Goal: Information Seeking & Learning: Learn about a topic

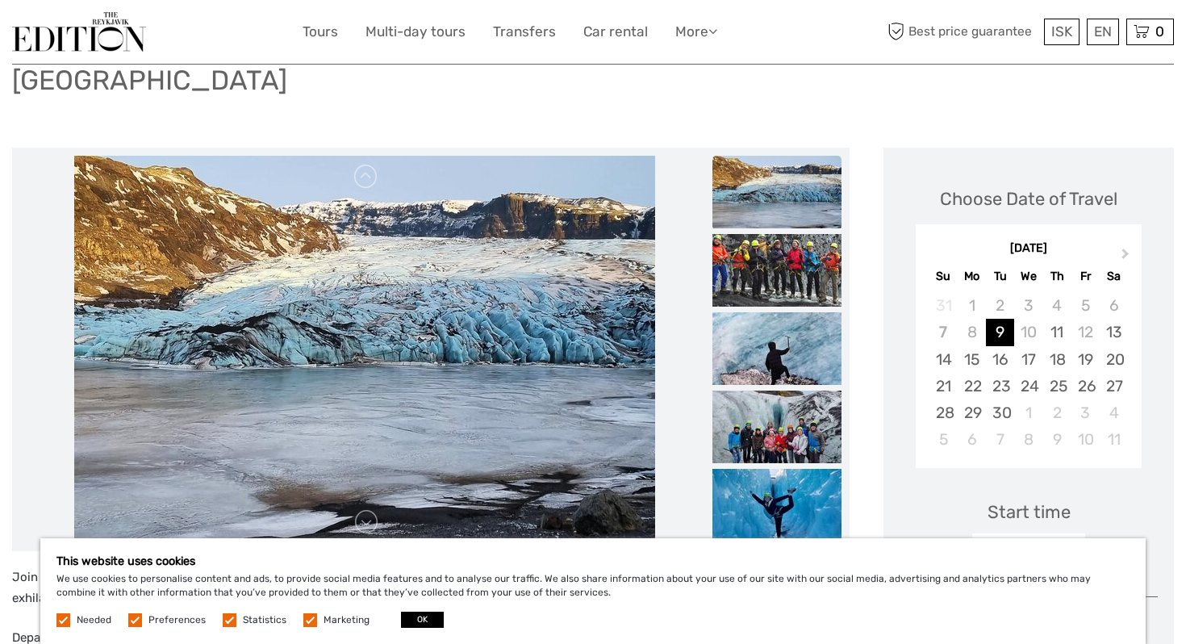
scroll to position [163, 0]
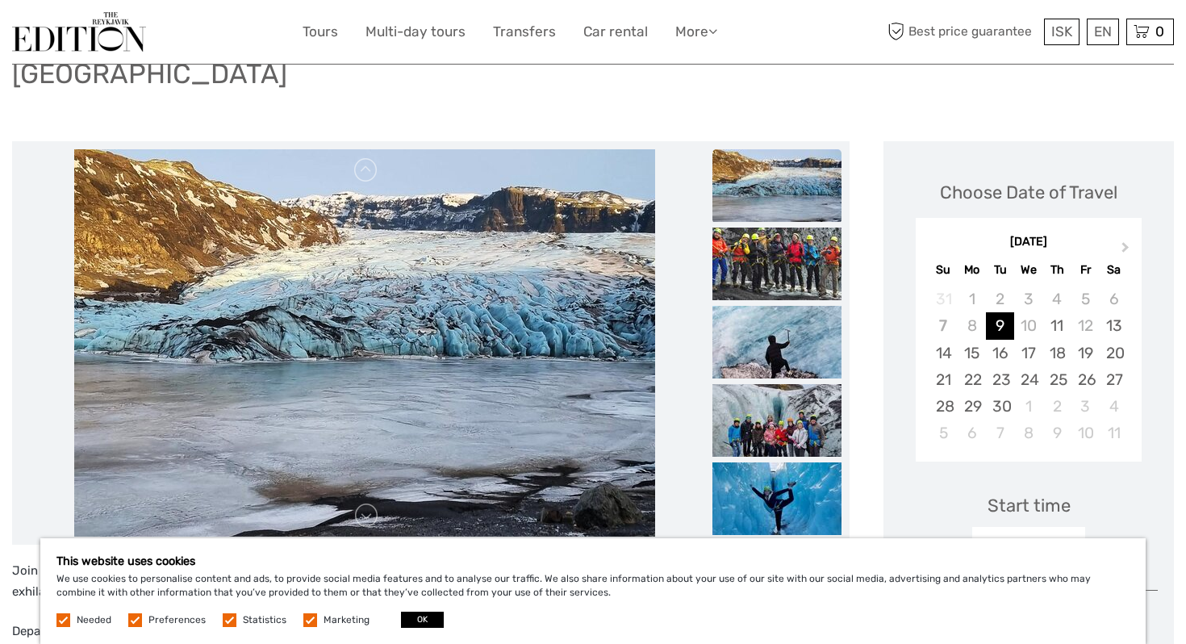
click at [807, 156] on img at bounding box center [776, 185] width 129 height 73
click at [771, 261] on img at bounding box center [776, 263] width 129 height 73
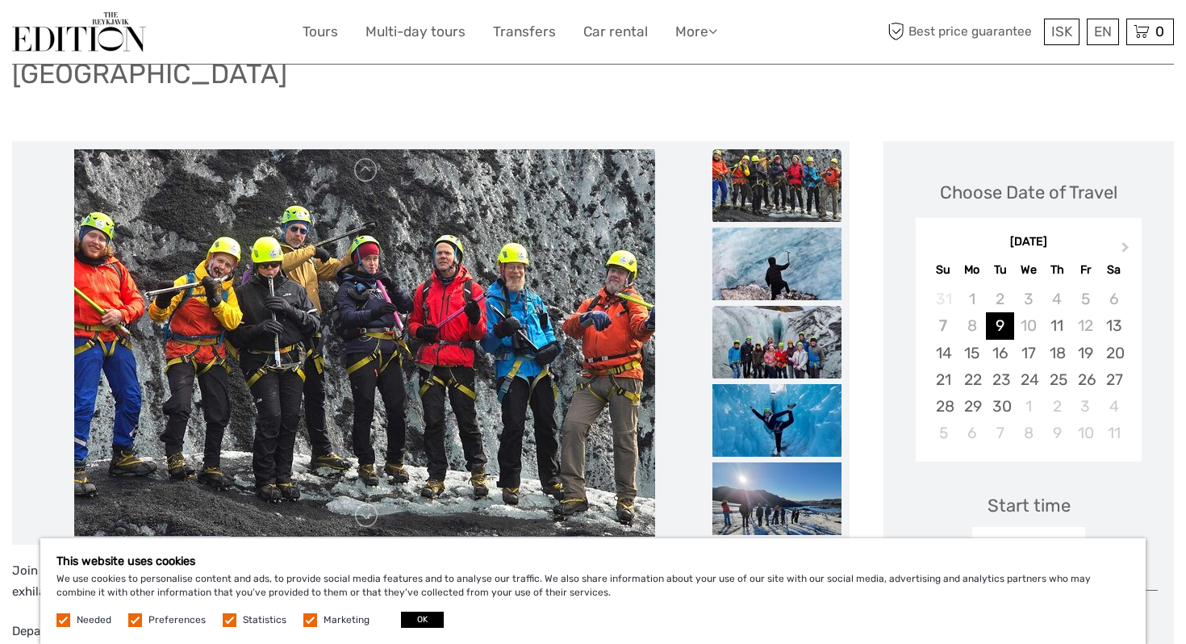
click at [765, 315] on img at bounding box center [776, 342] width 129 height 73
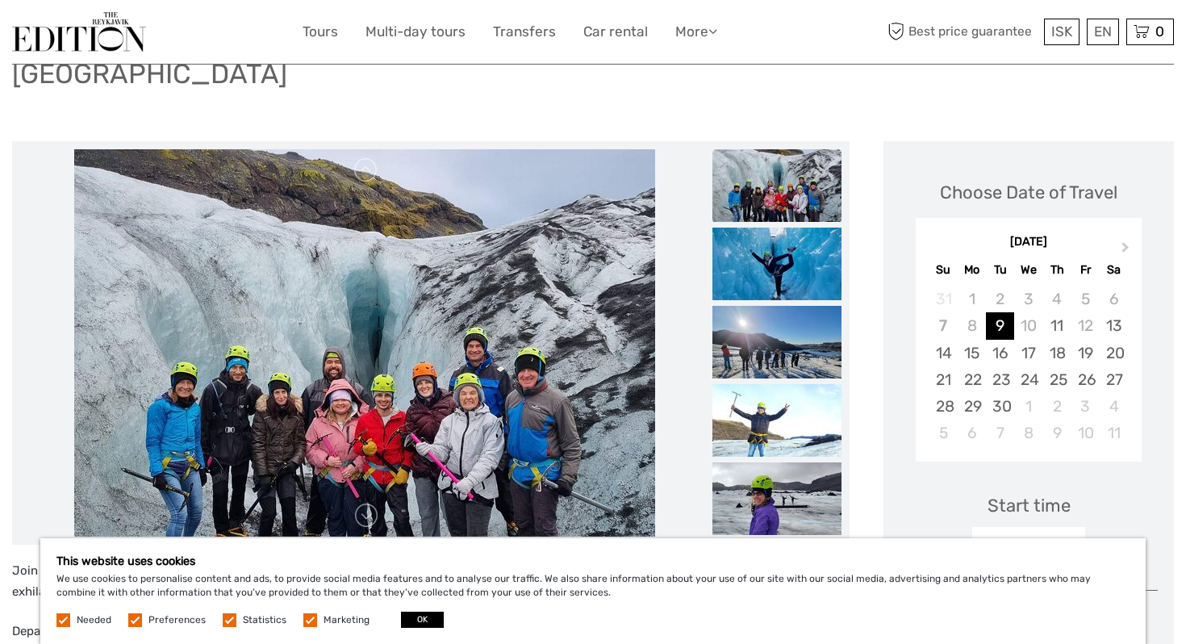
click at [765, 315] on img at bounding box center [776, 342] width 129 height 73
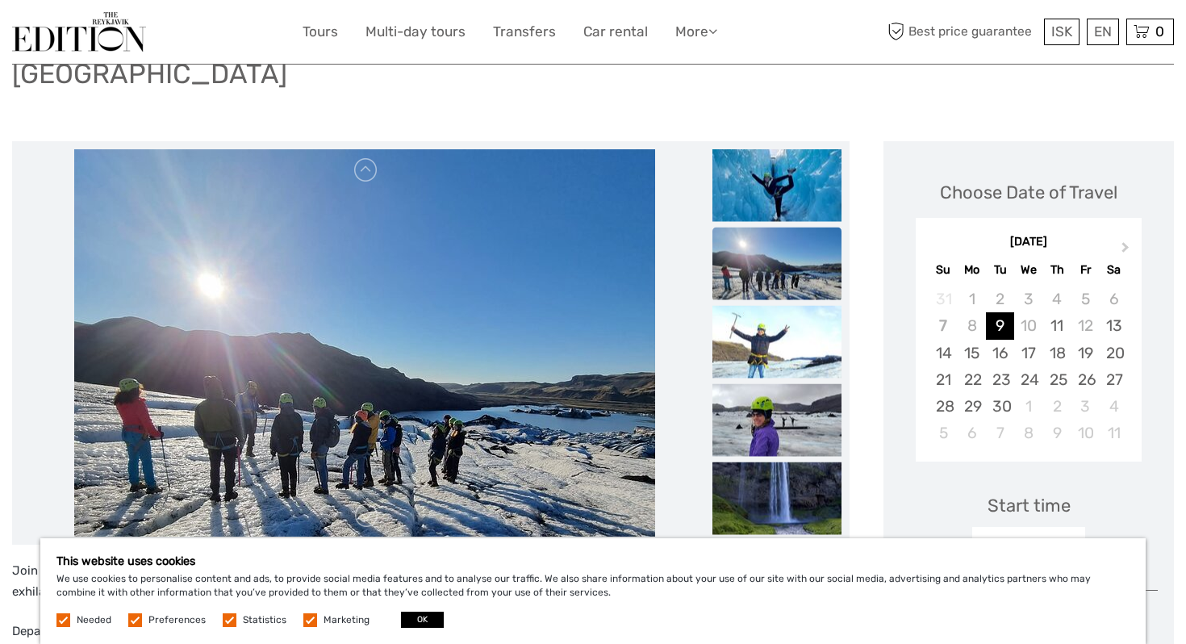
click at [760, 428] on ul at bounding box center [776, 32] width 129 height 1018
click at [753, 471] on img at bounding box center [776, 498] width 129 height 73
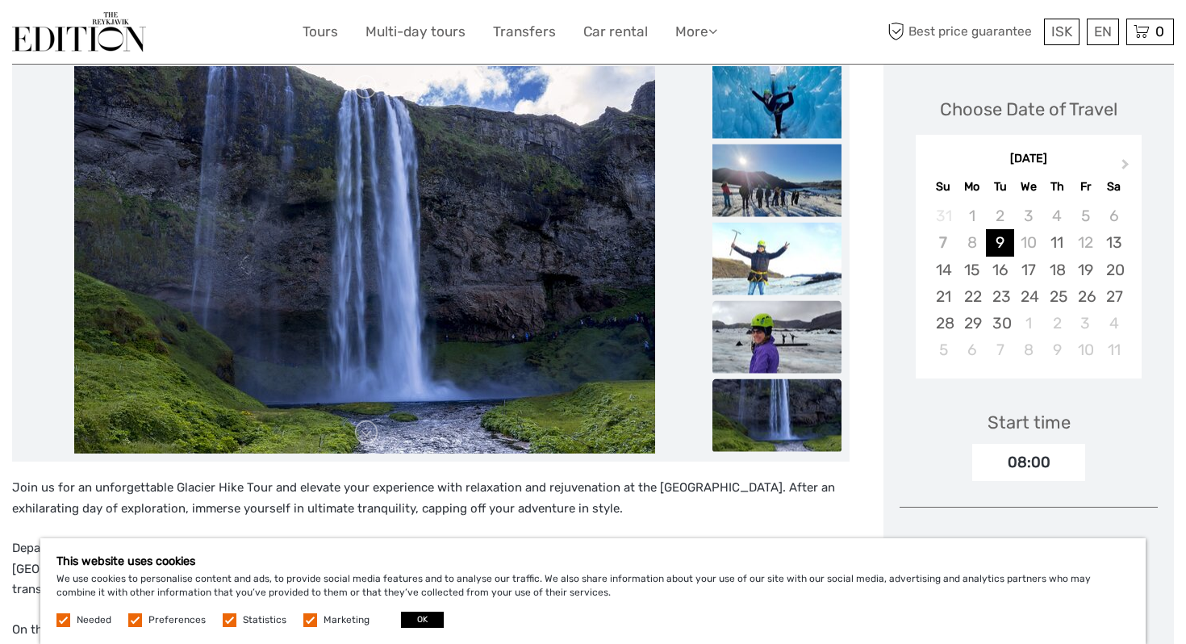
scroll to position [0, 0]
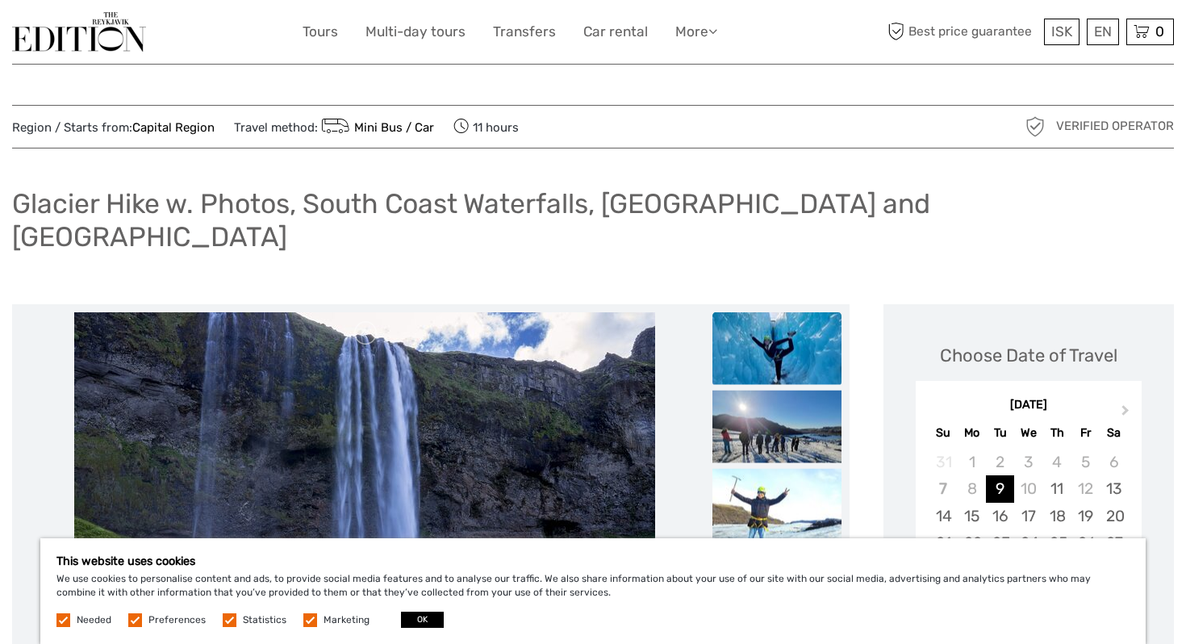
click at [781, 312] on img at bounding box center [776, 348] width 129 height 73
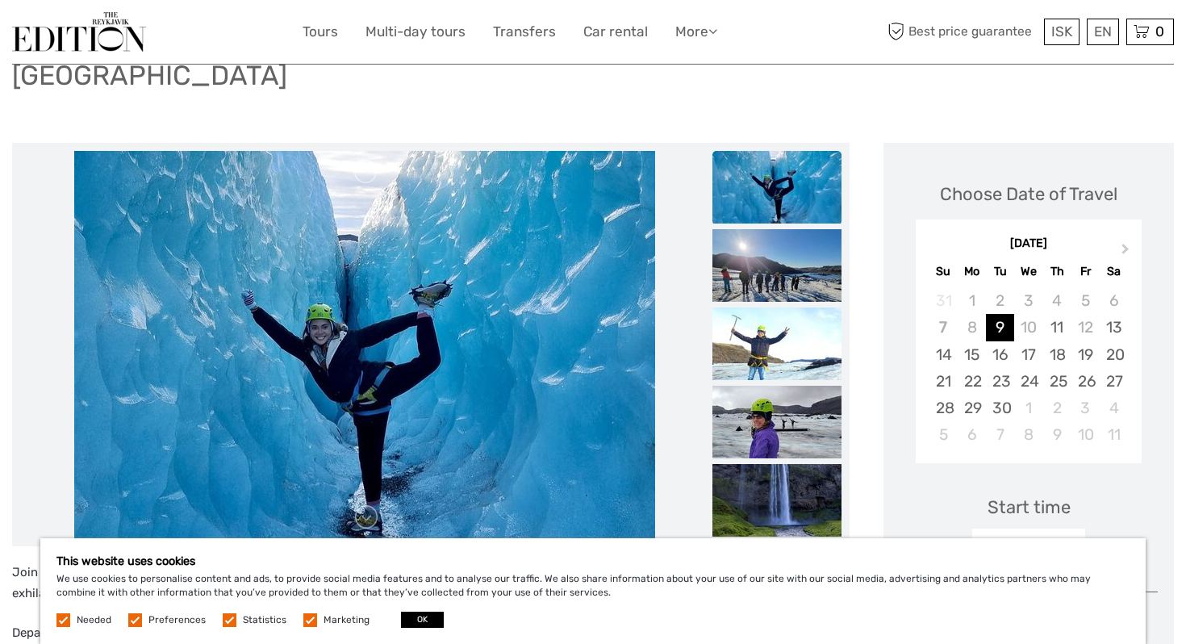
scroll to position [162, 0]
click at [788, 385] on img at bounding box center [776, 421] width 129 height 73
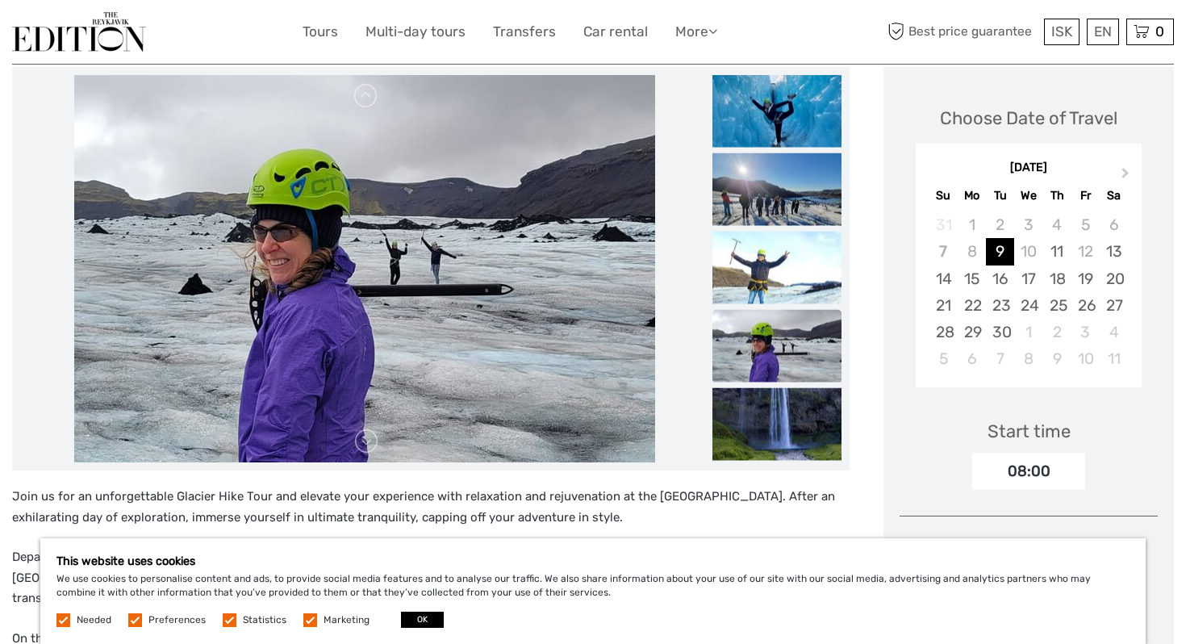
scroll to position [265, 0]
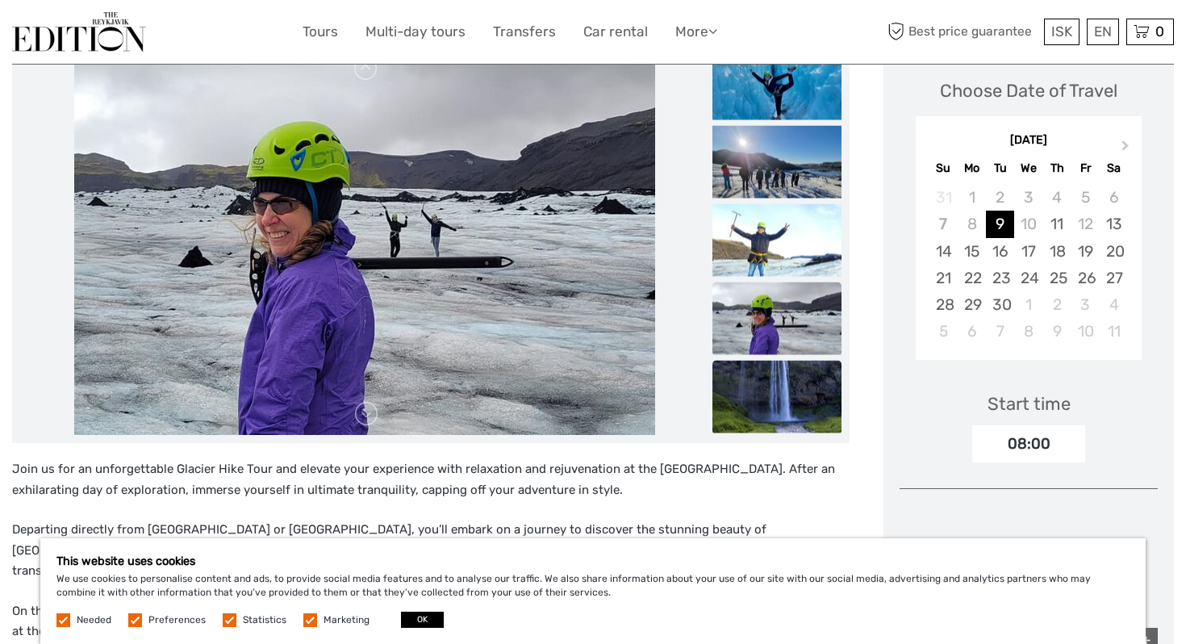
click at [795, 378] on img at bounding box center [776, 397] width 129 height 73
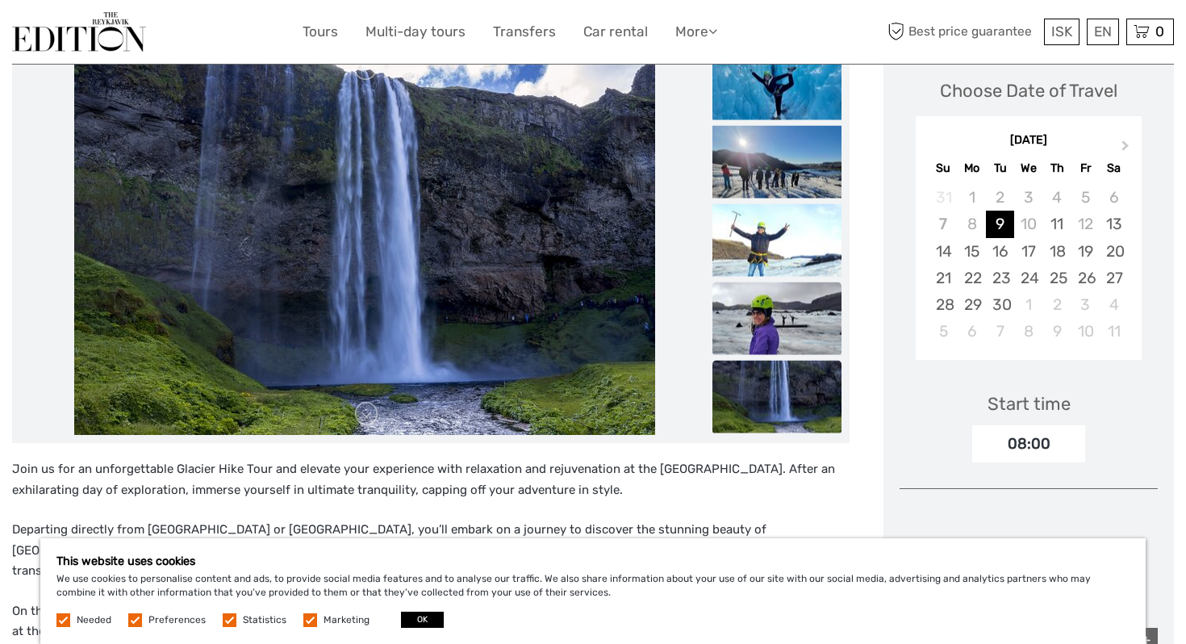
click at [802, 284] on img at bounding box center [776, 318] width 129 height 73
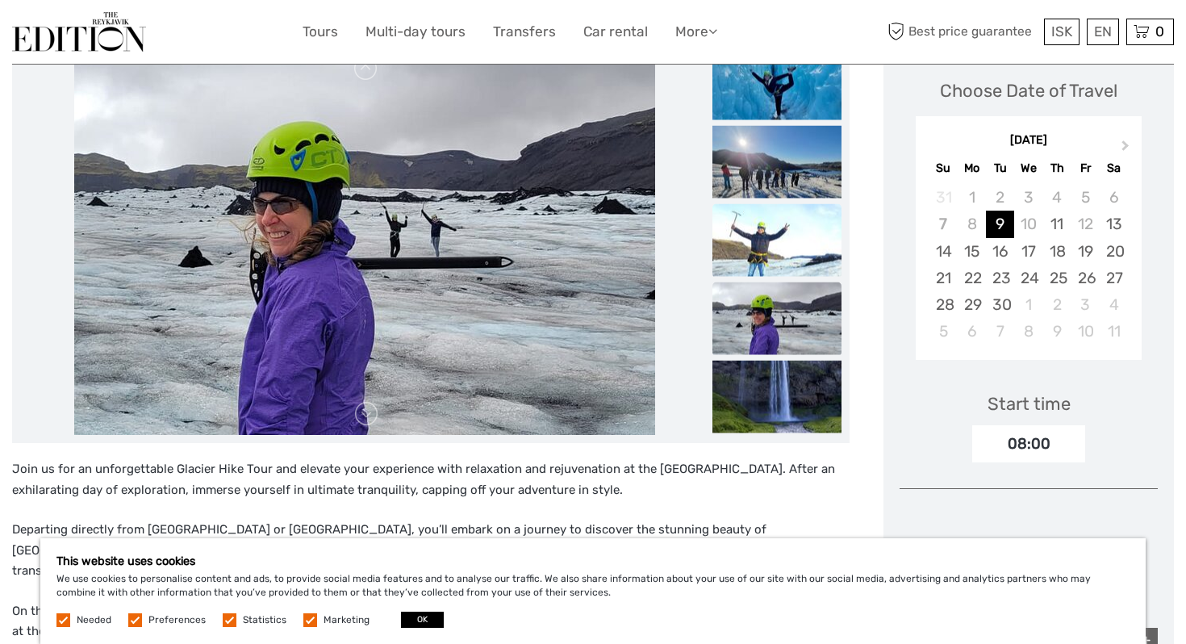
click at [802, 217] on img at bounding box center [776, 240] width 129 height 73
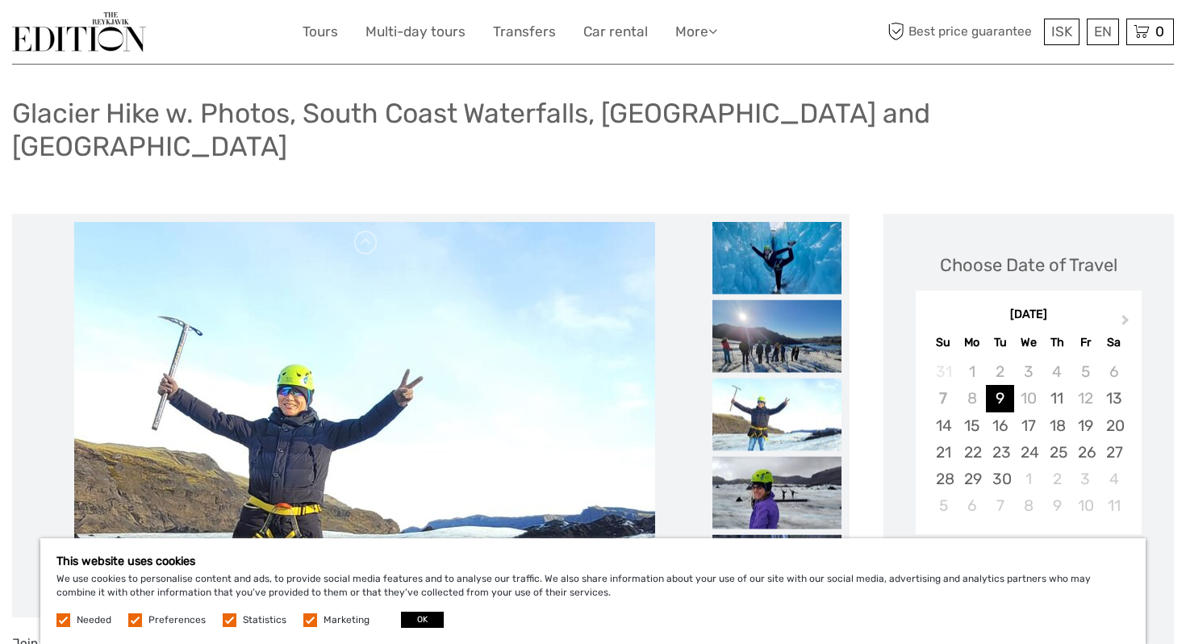
scroll to position [0, 0]
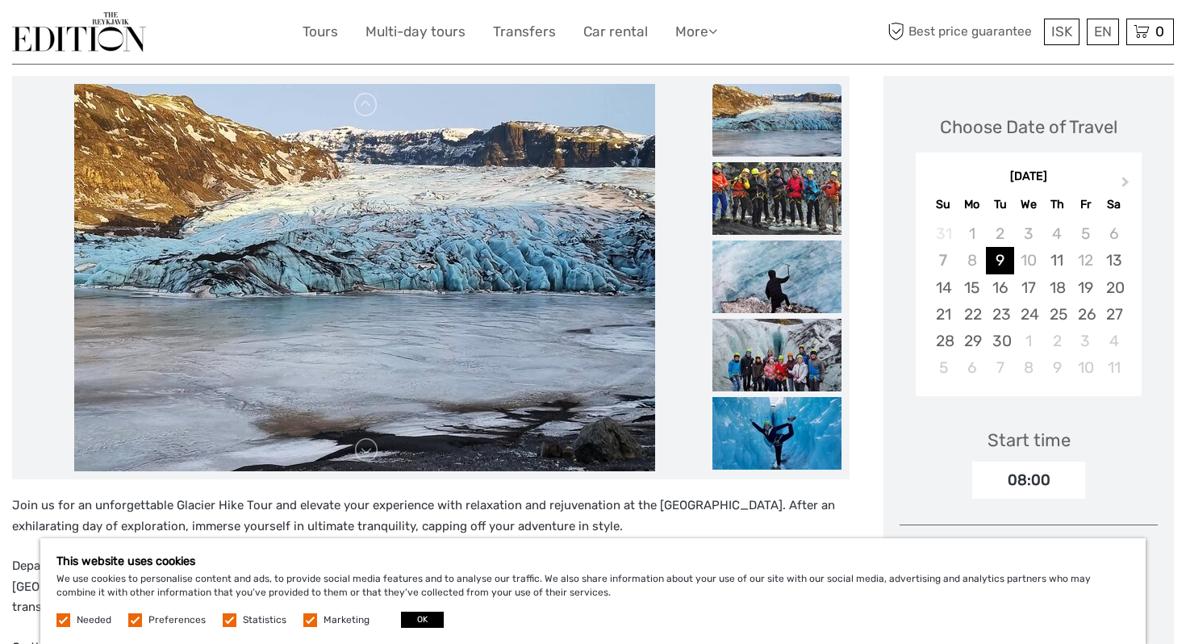
scroll to position [232, 0]
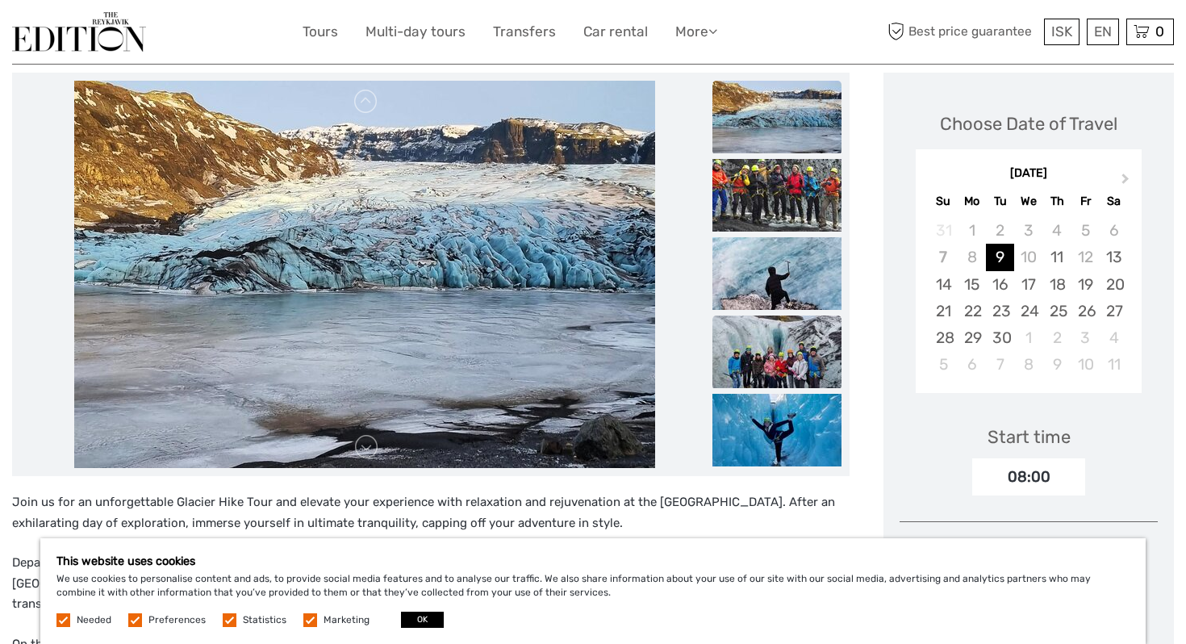
click at [774, 315] on img at bounding box center [776, 351] width 129 height 73
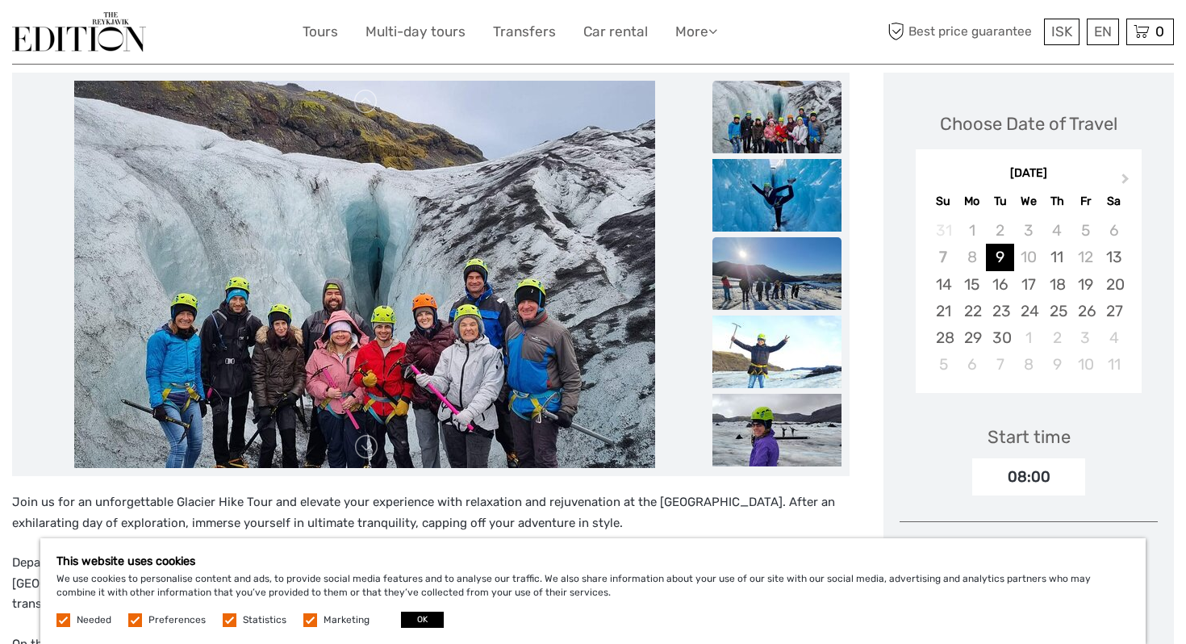
click at [774, 274] on img at bounding box center [776, 273] width 129 height 73
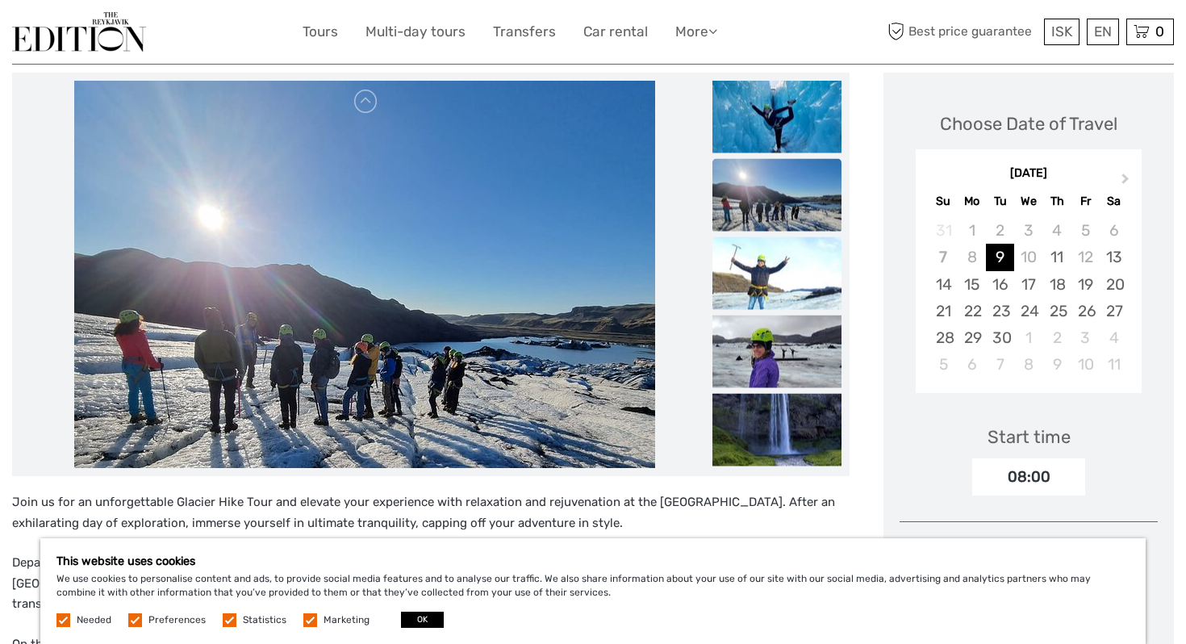
click at [773, 275] on img at bounding box center [776, 273] width 129 height 73
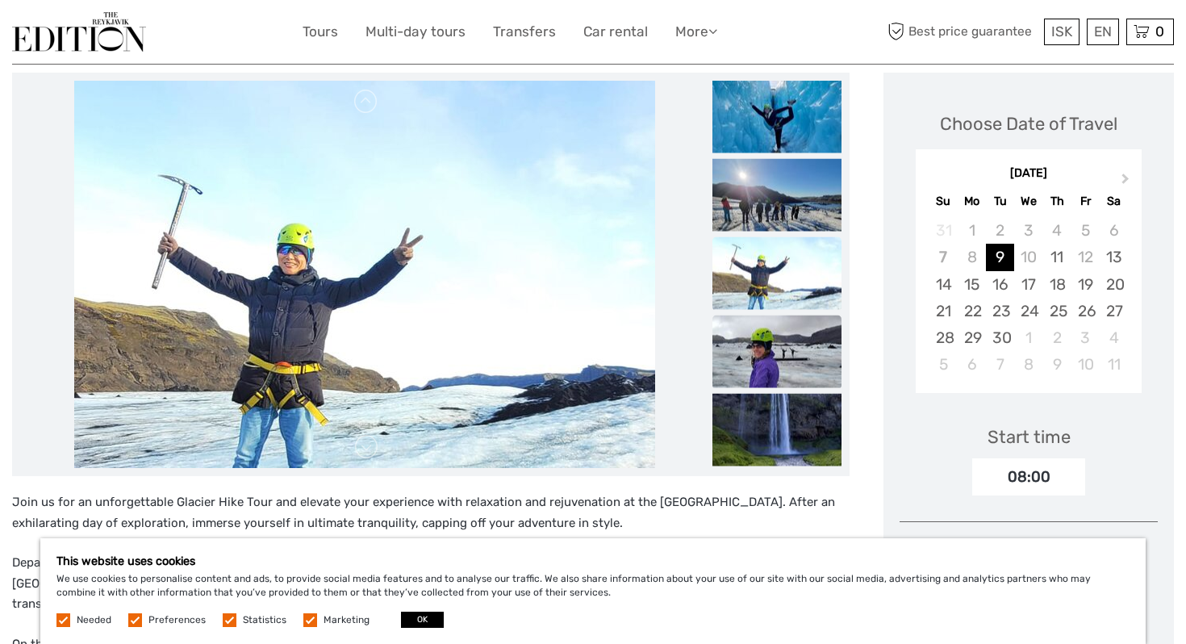
click at [771, 317] on img at bounding box center [776, 351] width 129 height 73
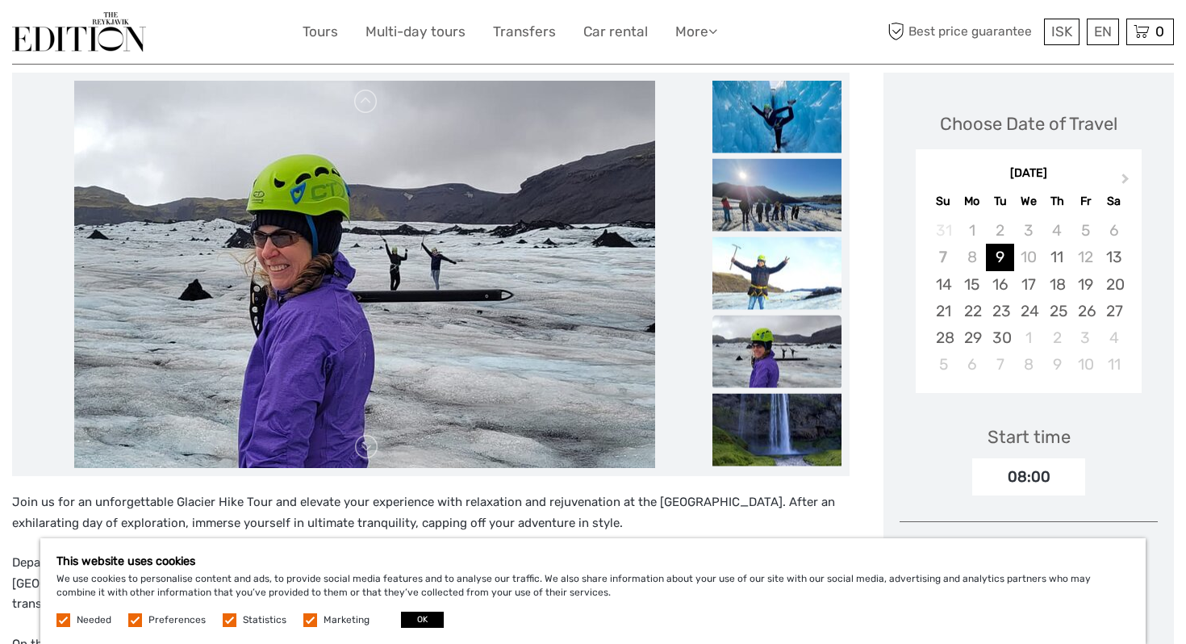
scroll to position [309, 0]
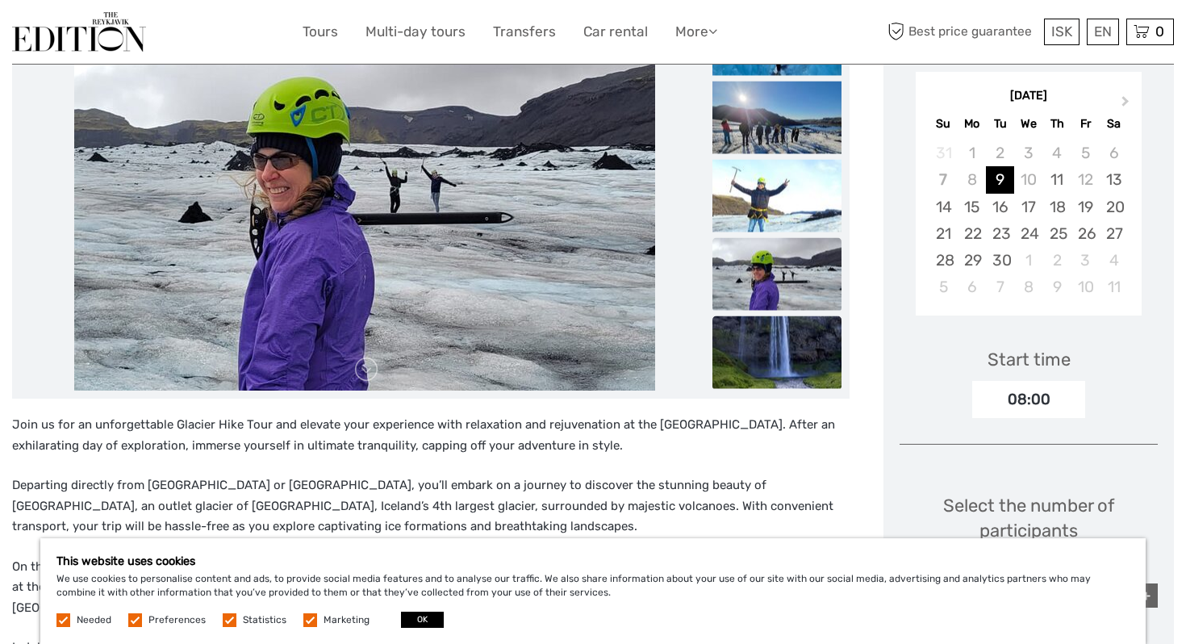
click at [782, 316] on img at bounding box center [776, 352] width 129 height 73
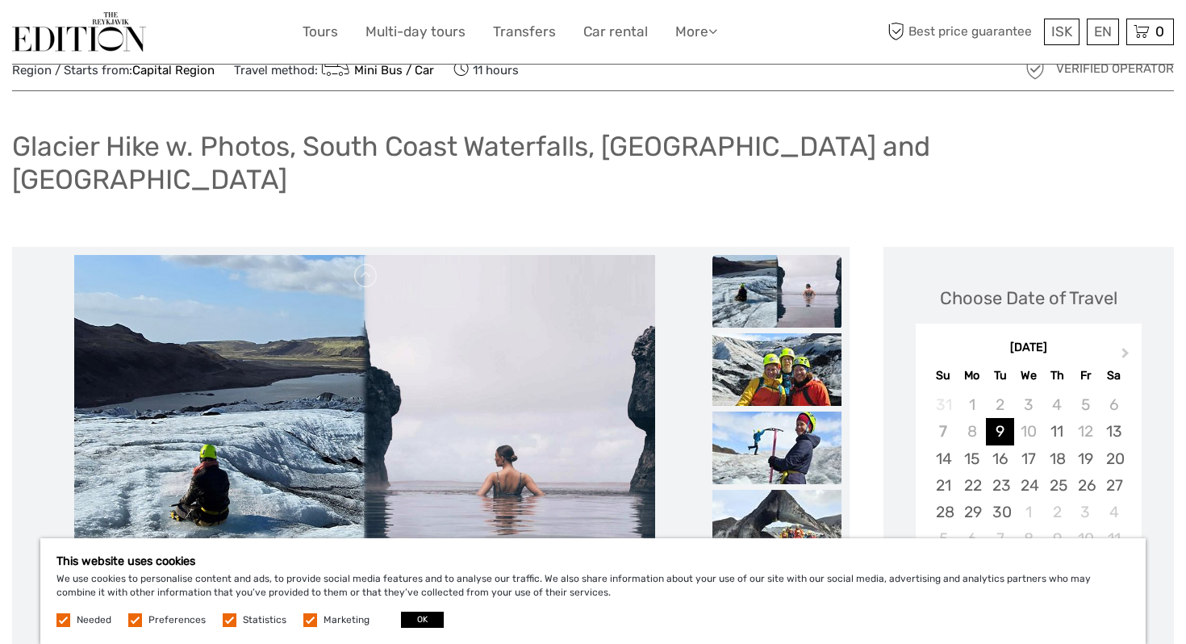
scroll to position [0, 0]
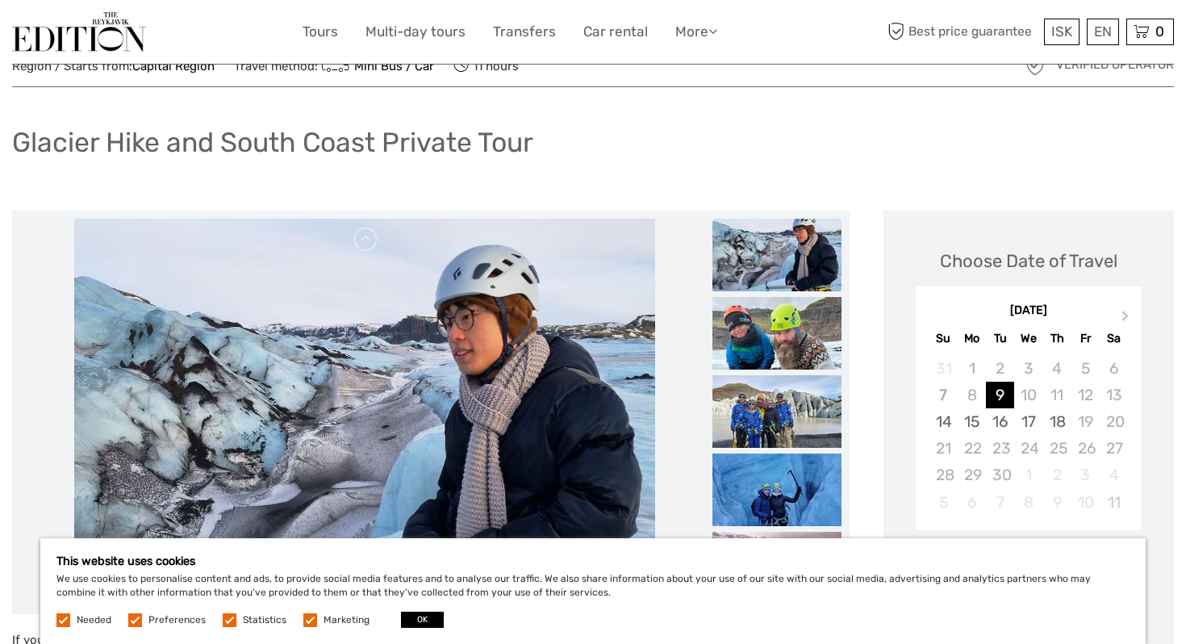
scroll to position [73, 0]
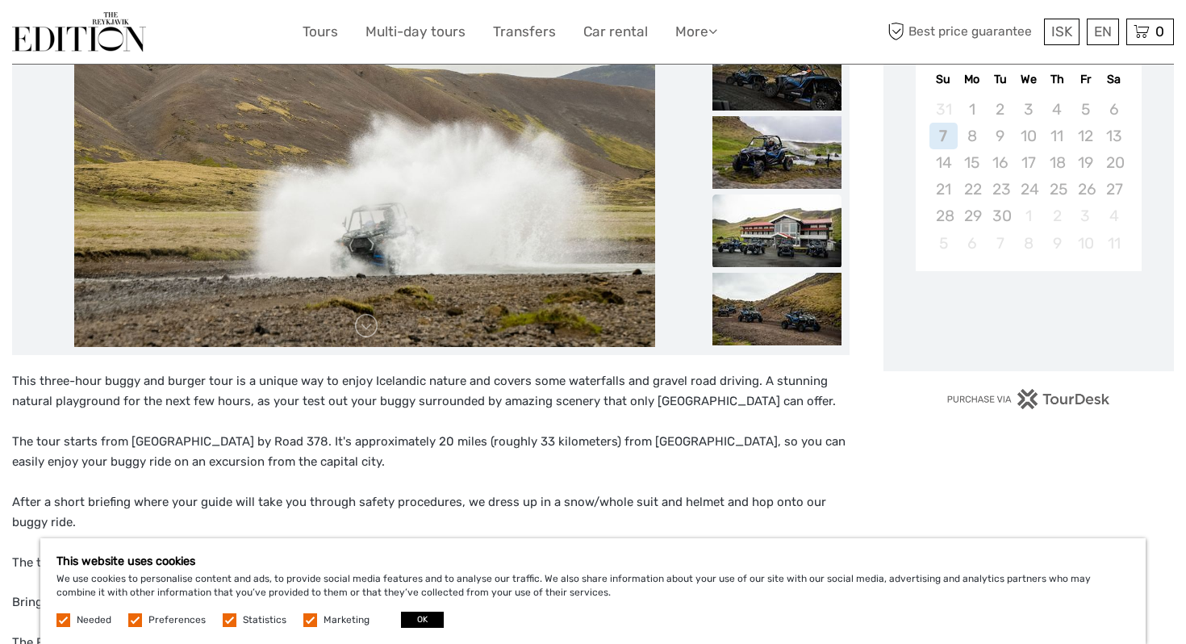
scroll to position [360, 0]
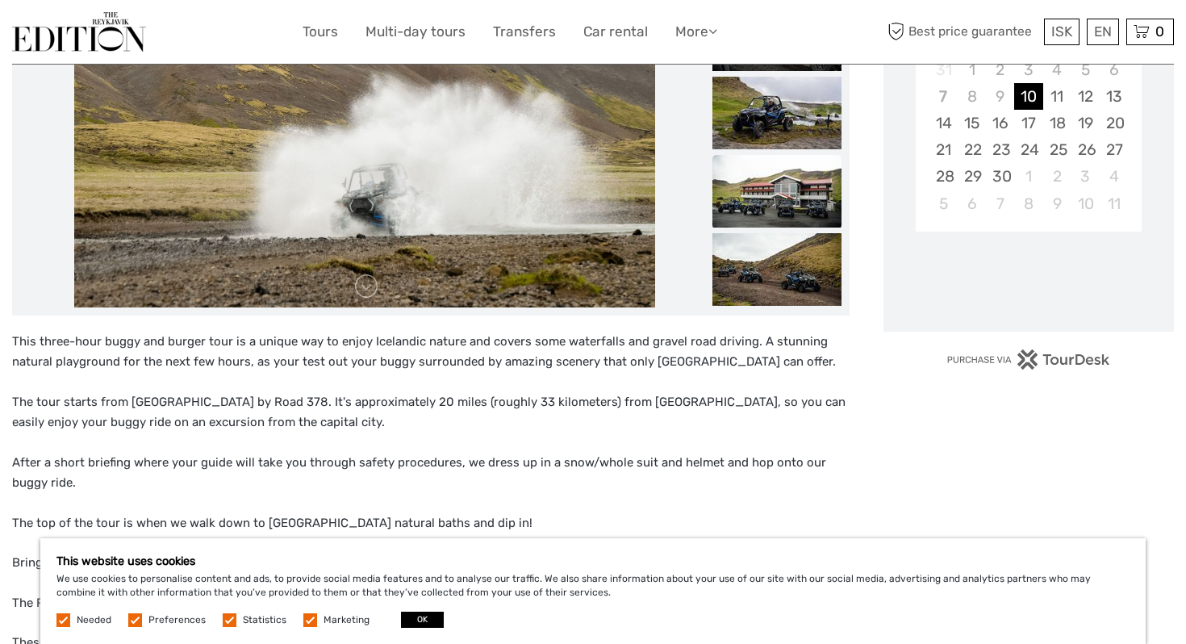
click at [788, 165] on img at bounding box center [776, 191] width 129 height 73
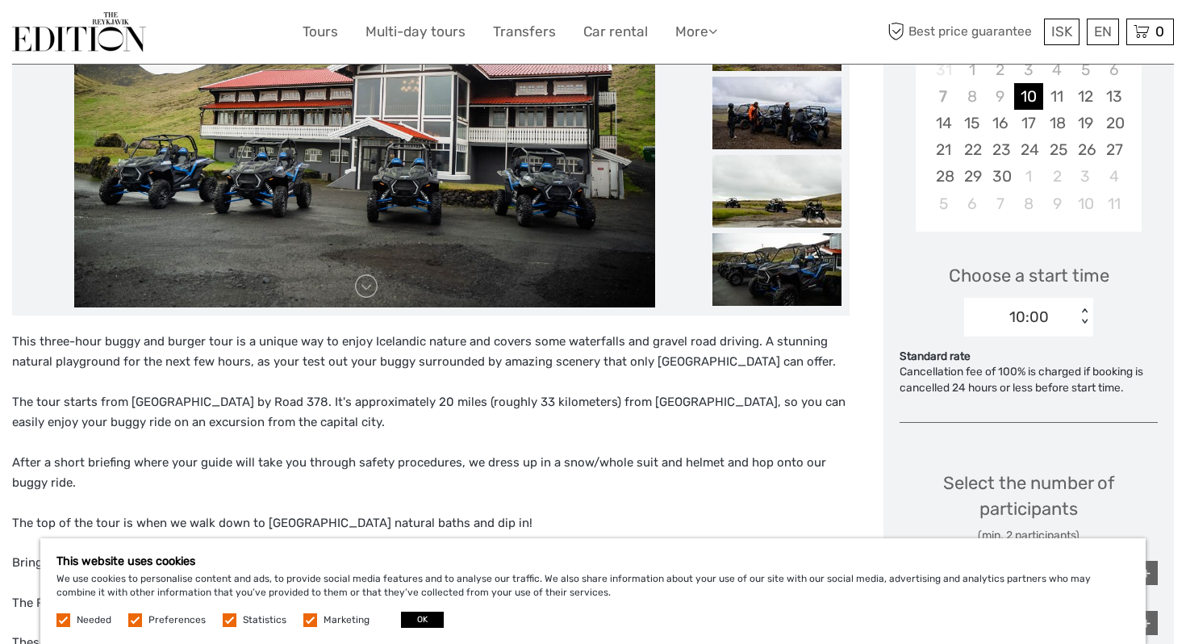
click at [780, 213] on img at bounding box center [776, 191] width 129 height 73
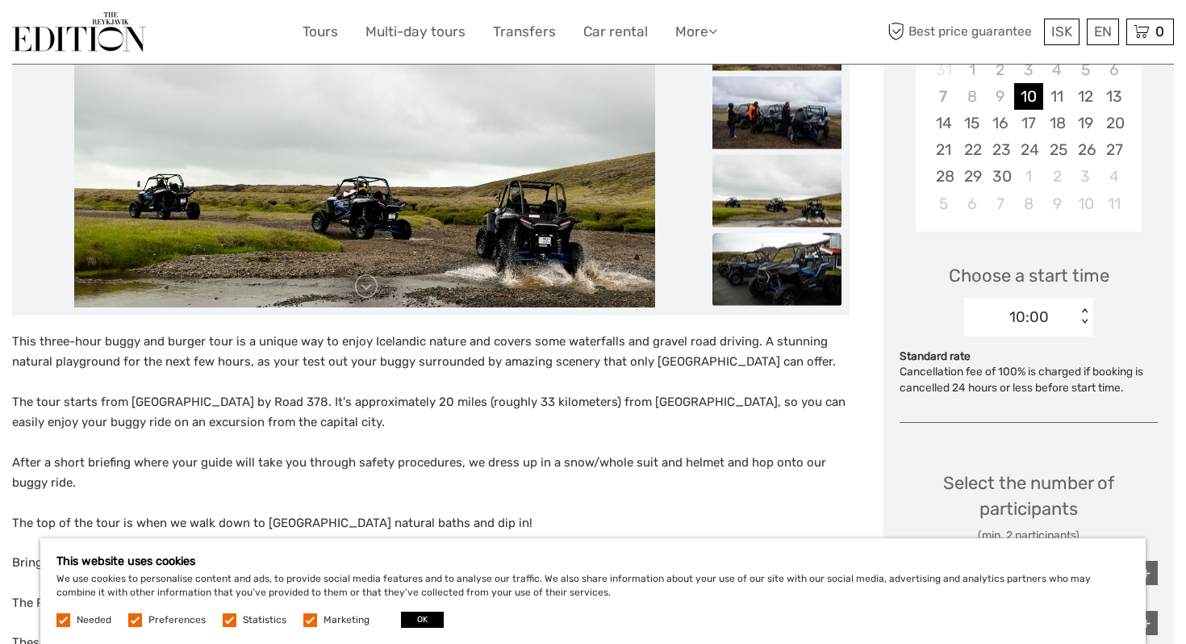
click at [774, 248] on img at bounding box center [776, 268] width 129 height 73
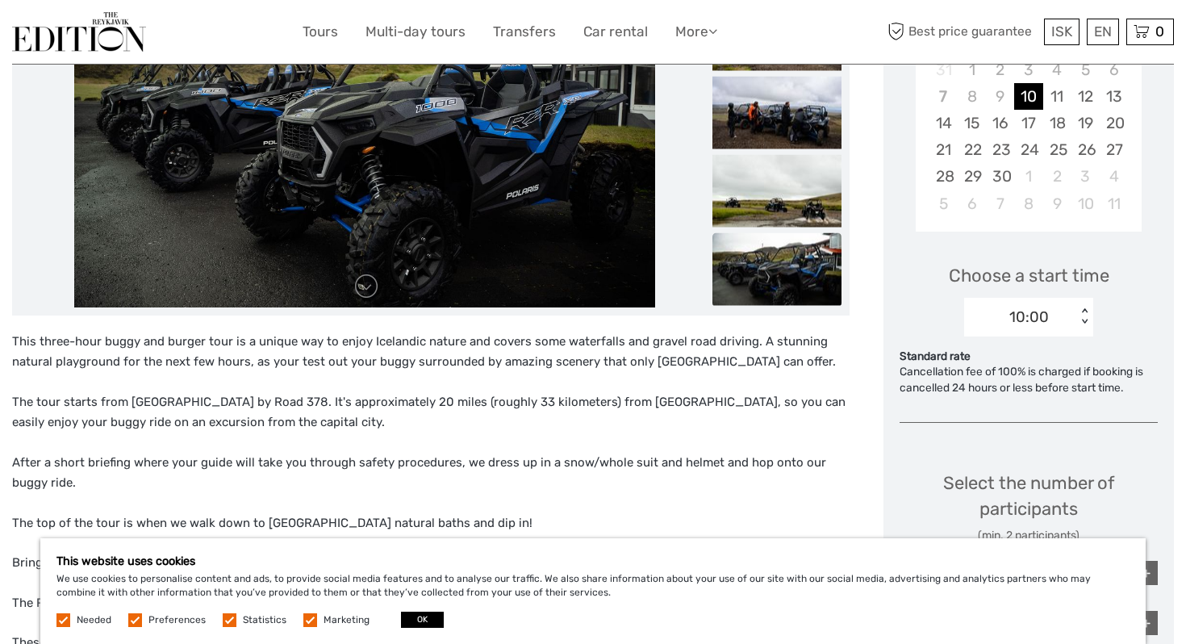
click at [772, 260] on img at bounding box center [776, 268] width 129 height 73
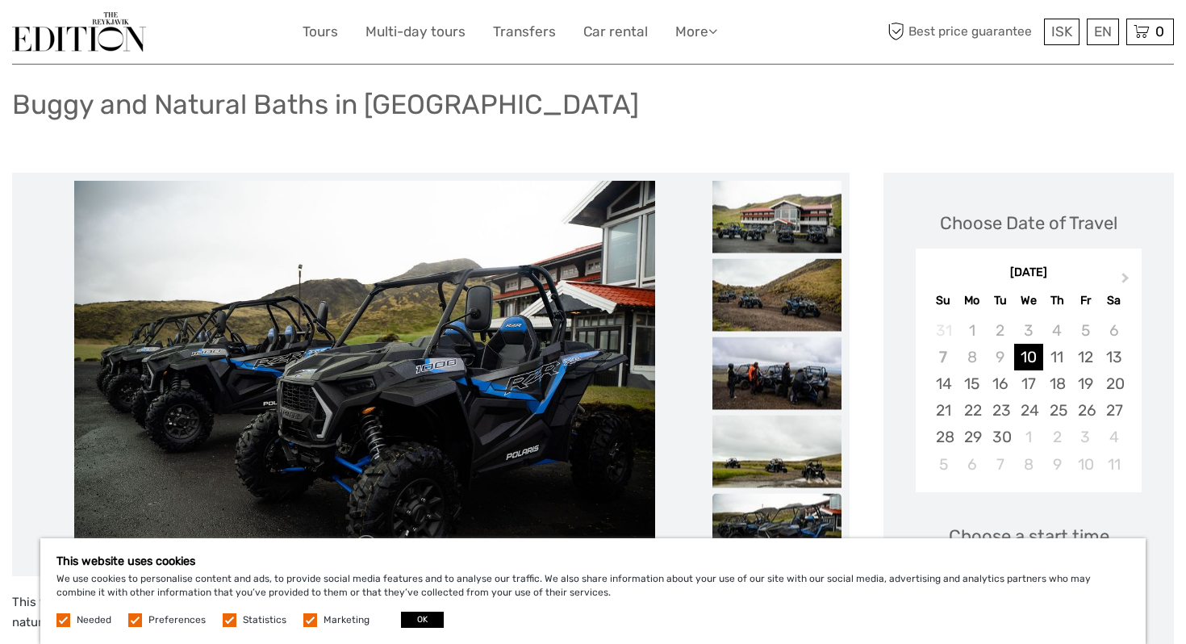
scroll to position [102, 0]
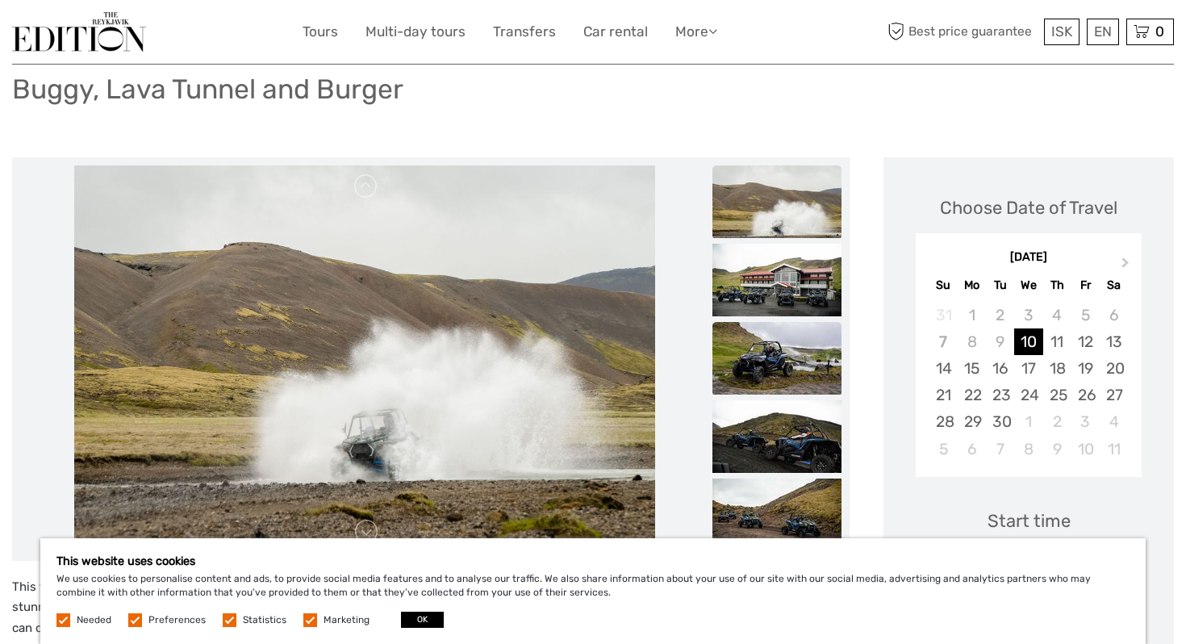
click at [778, 354] on img at bounding box center [776, 358] width 129 height 73
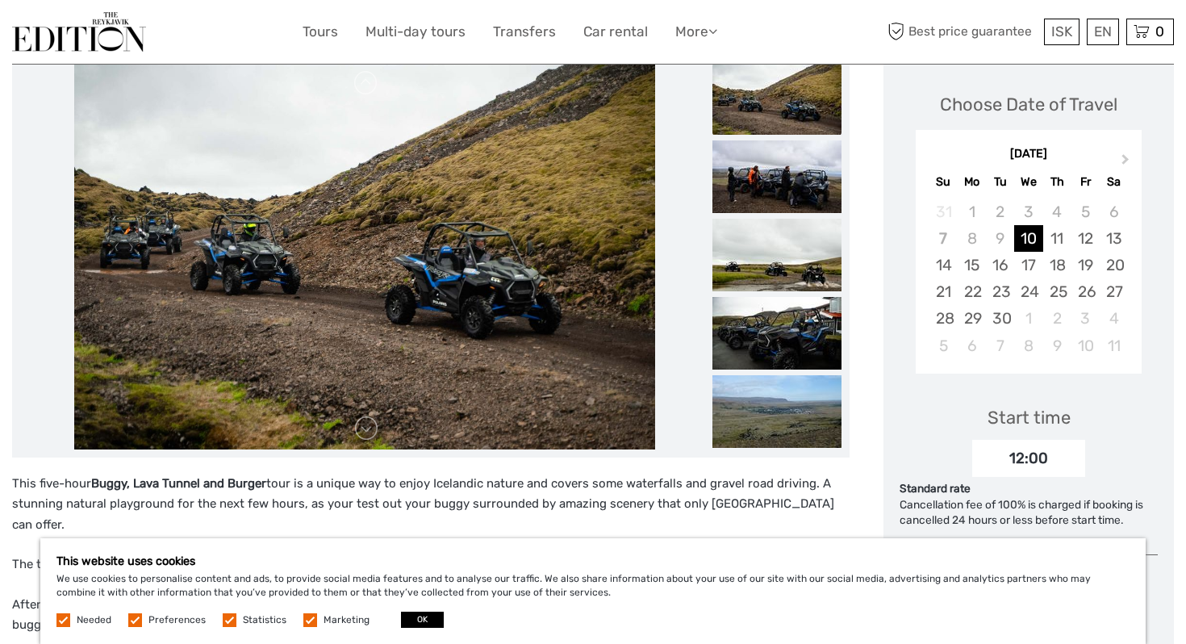
scroll to position [217, 0]
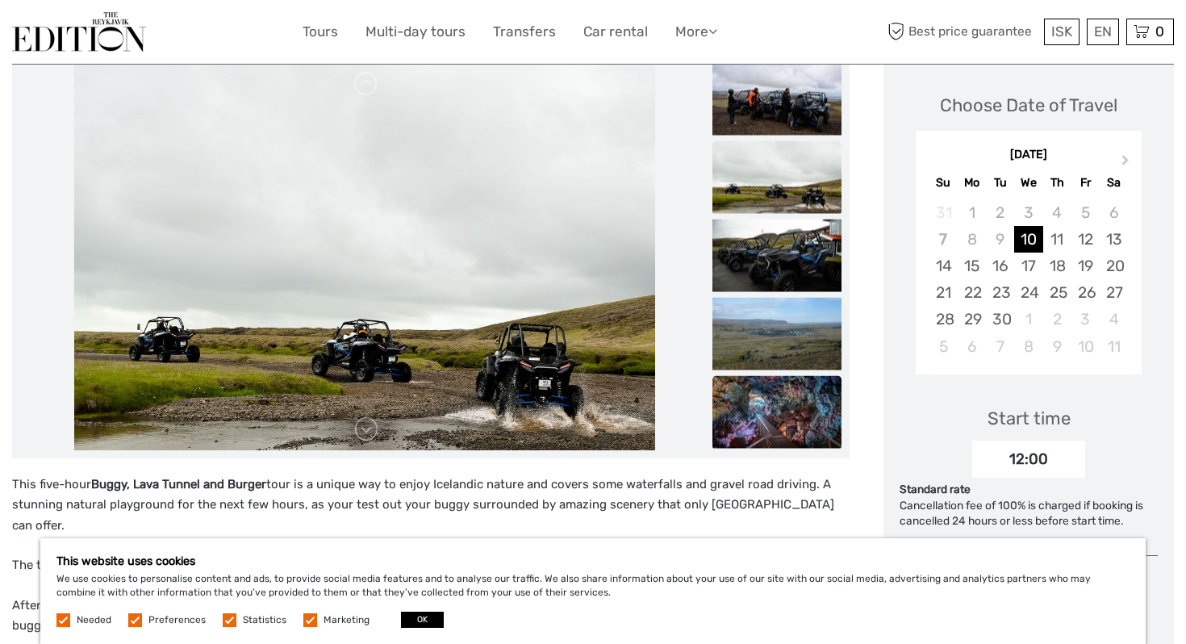
click at [757, 409] on img at bounding box center [776, 411] width 129 height 73
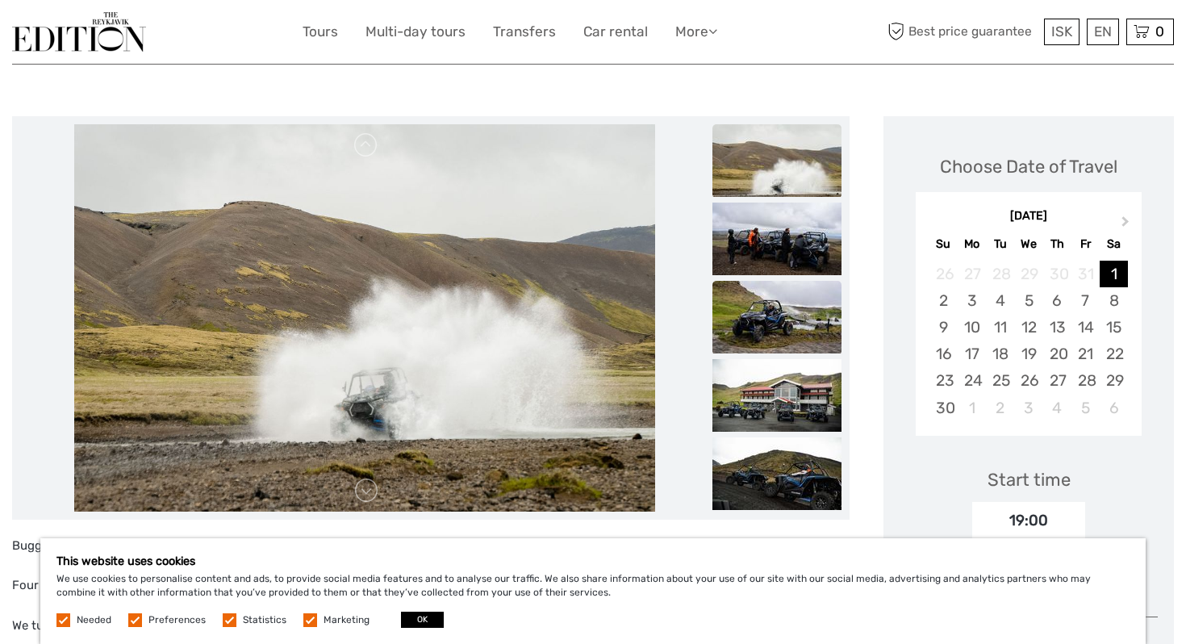
click at [759, 313] on img at bounding box center [776, 317] width 129 height 73
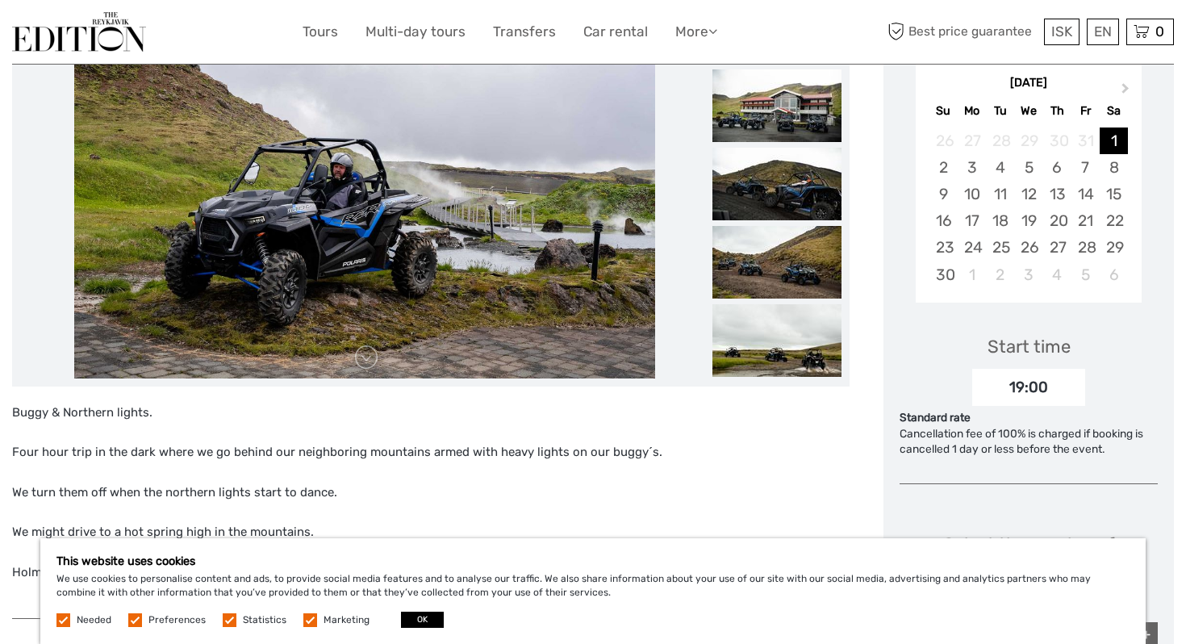
scroll to position [335, 0]
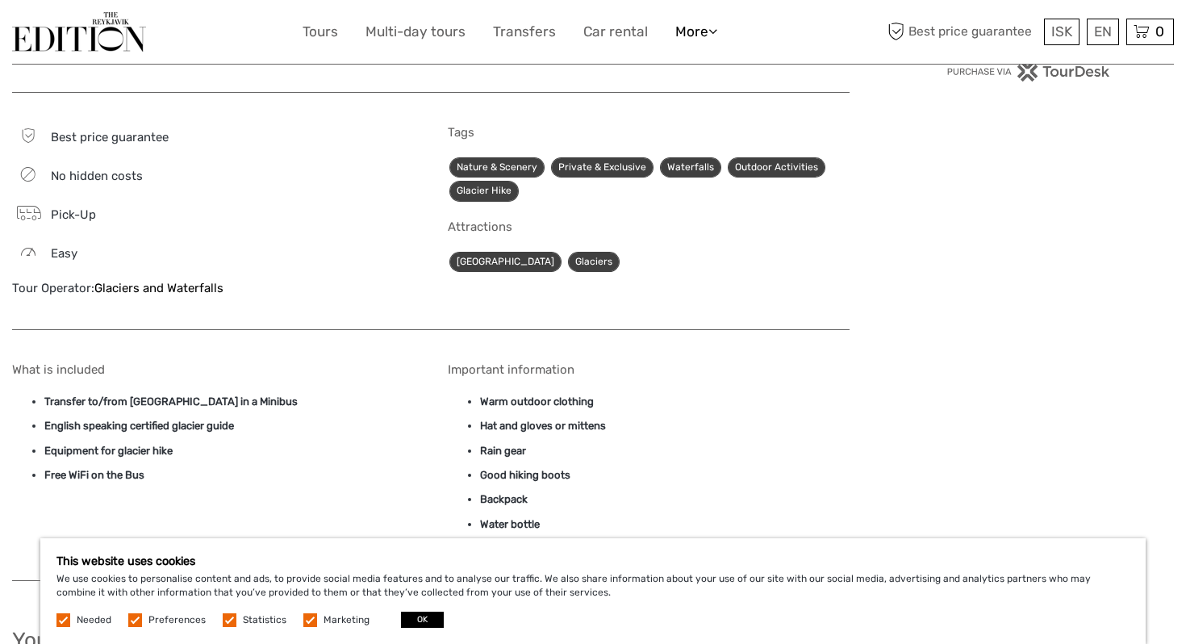
scroll to position [980, 0]
